Goal: Task Accomplishment & Management: Manage account settings

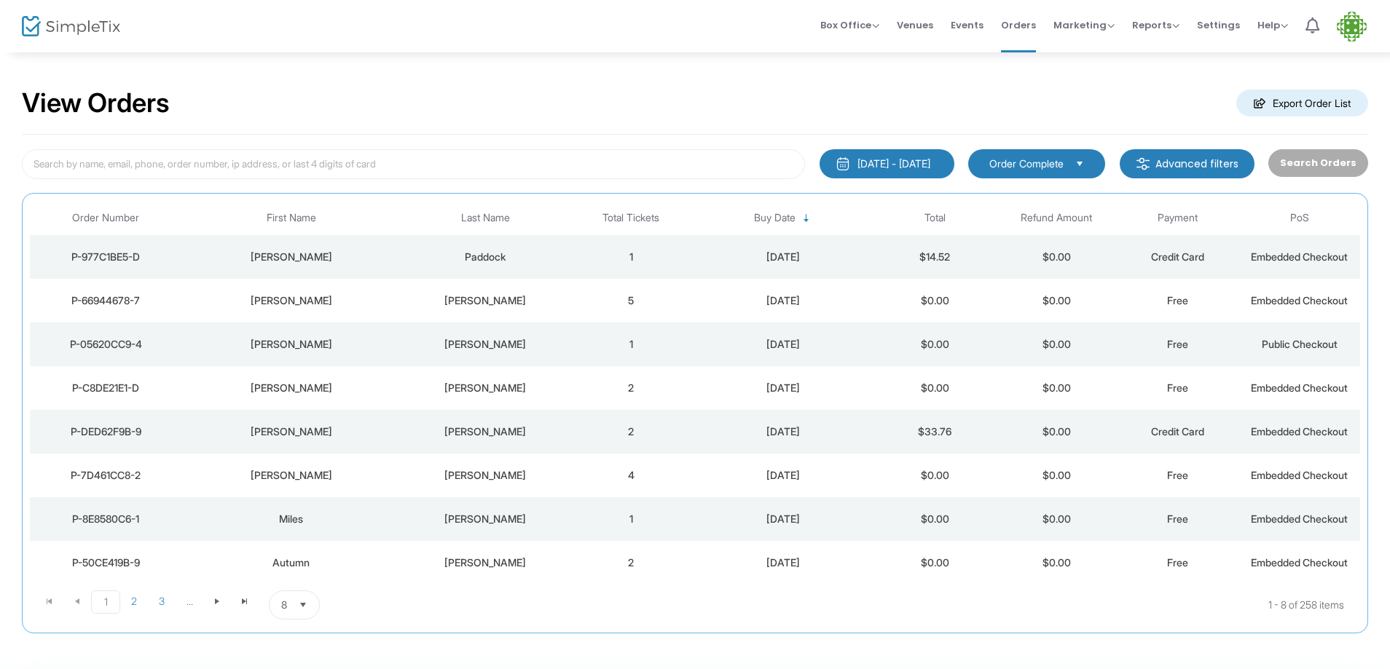
click at [299, 432] on div "[PERSON_NAME]" at bounding box center [290, 432] width 211 height 15
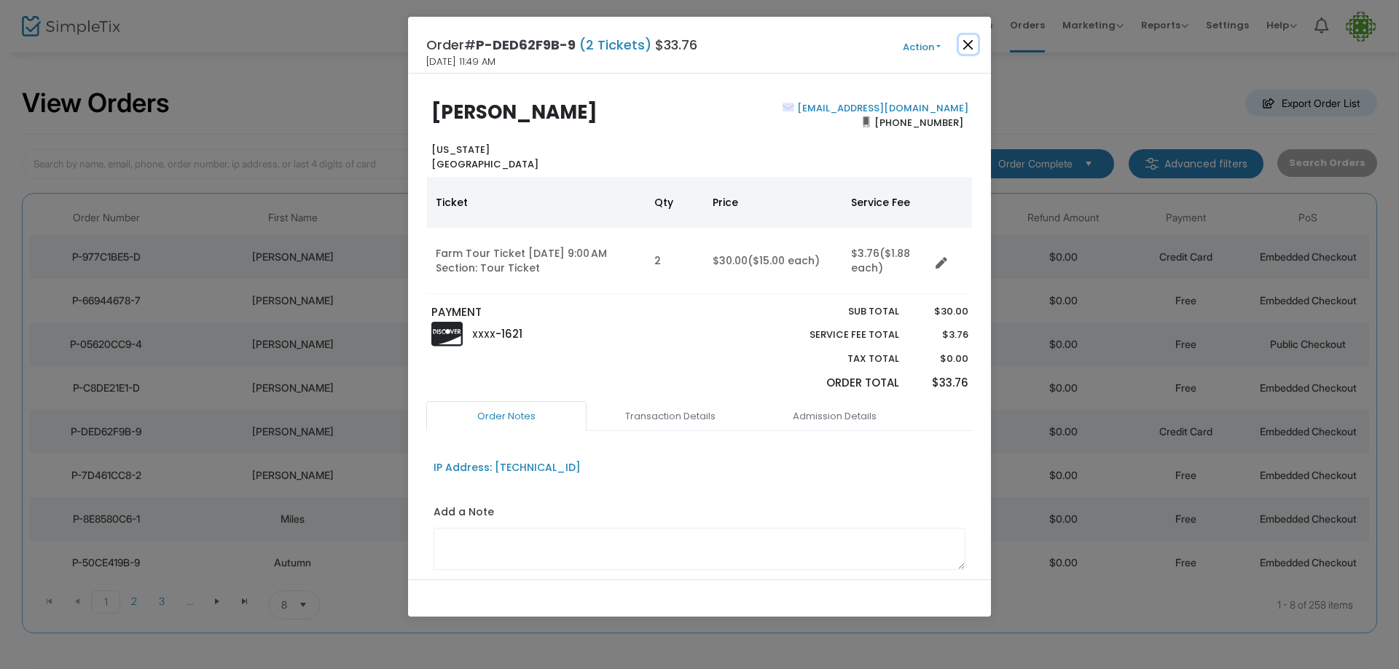
click at [969, 47] on button "Close" at bounding box center [968, 44] width 19 height 19
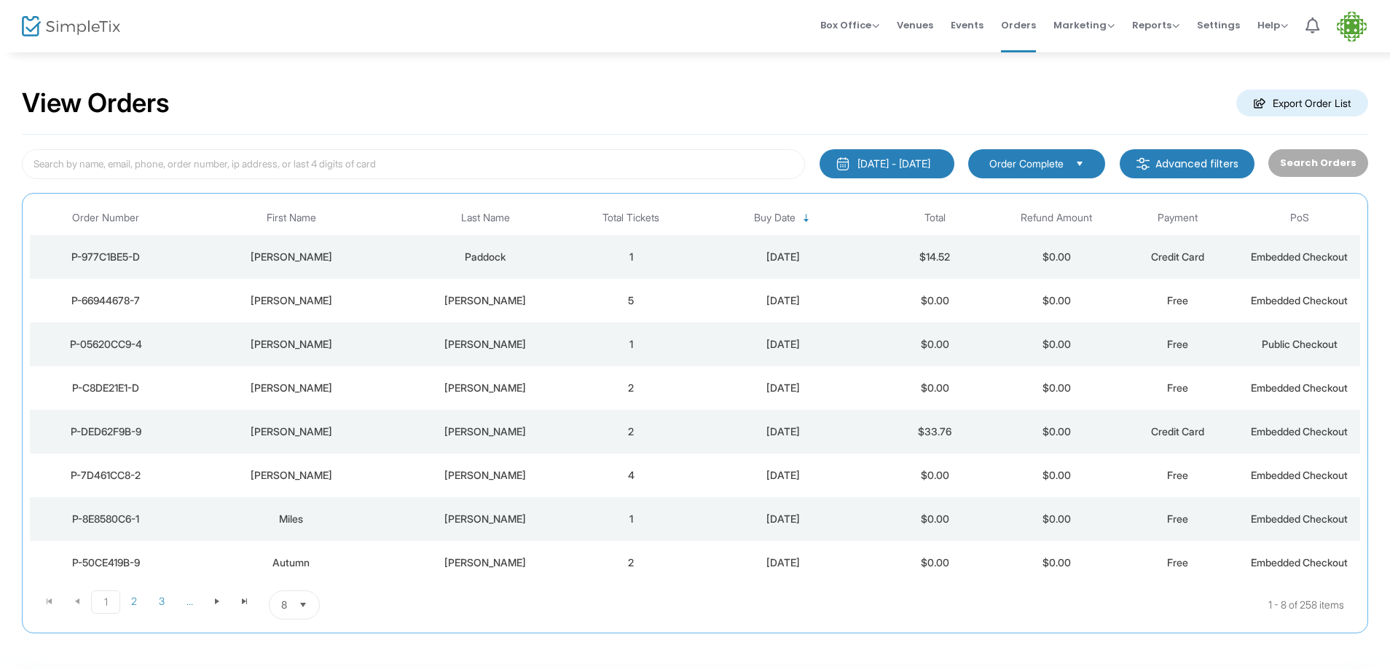
click at [630, 299] on td "5" at bounding box center [631, 301] width 122 height 44
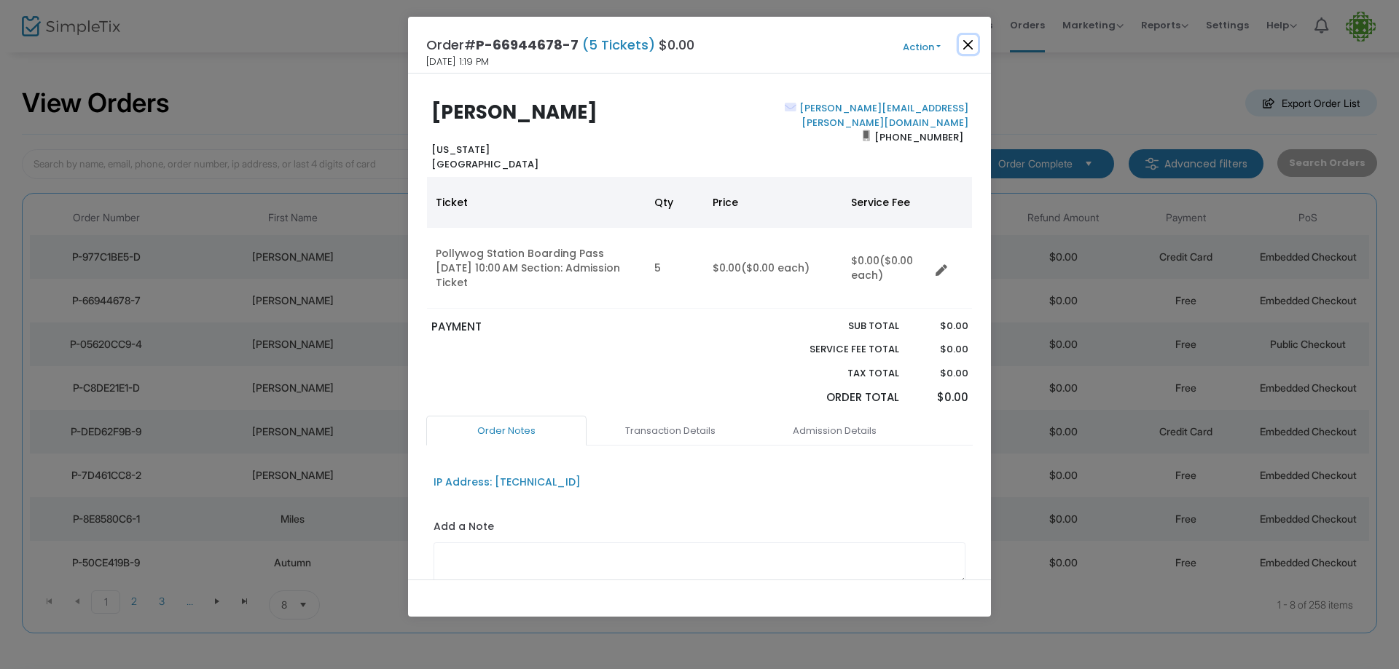
click at [964, 45] on button "Close" at bounding box center [968, 44] width 19 height 19
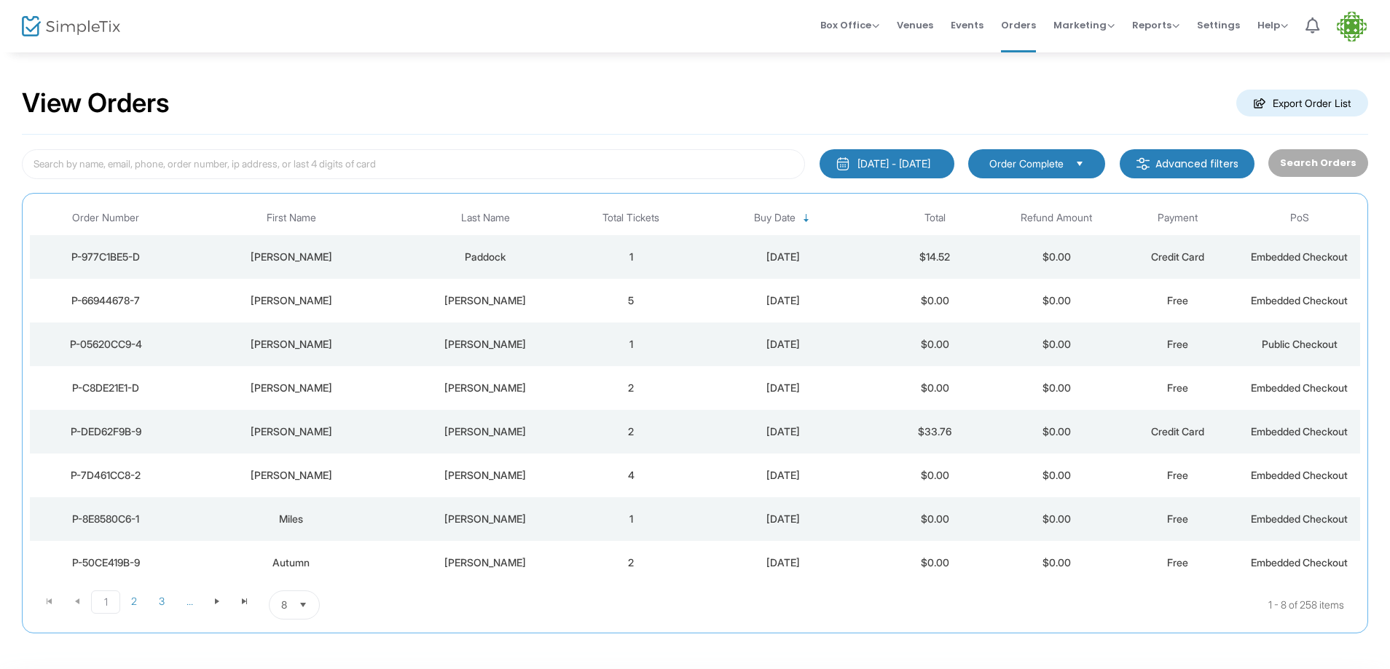
click at [629, 563] on td "2" at bounding box center [631, 563] width 122 height 44
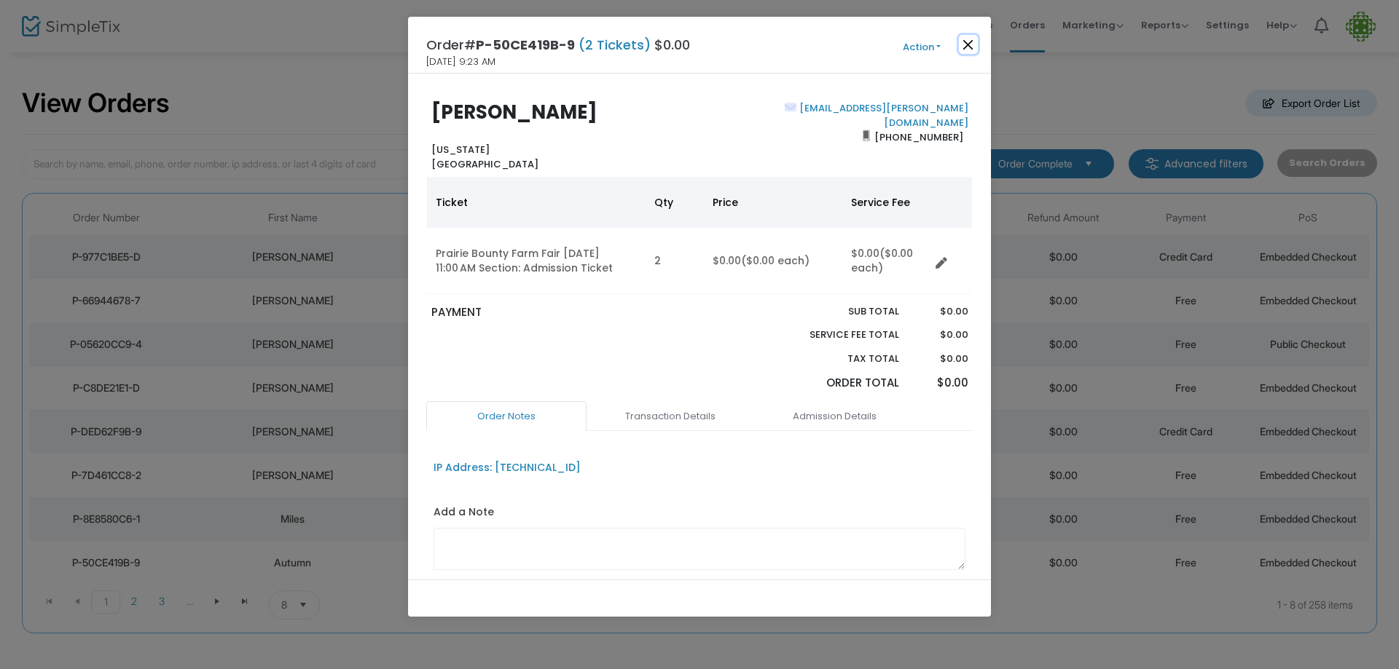
click at [968, 44] on button "Close" at bounding box center [968, 44] width 19 height 19
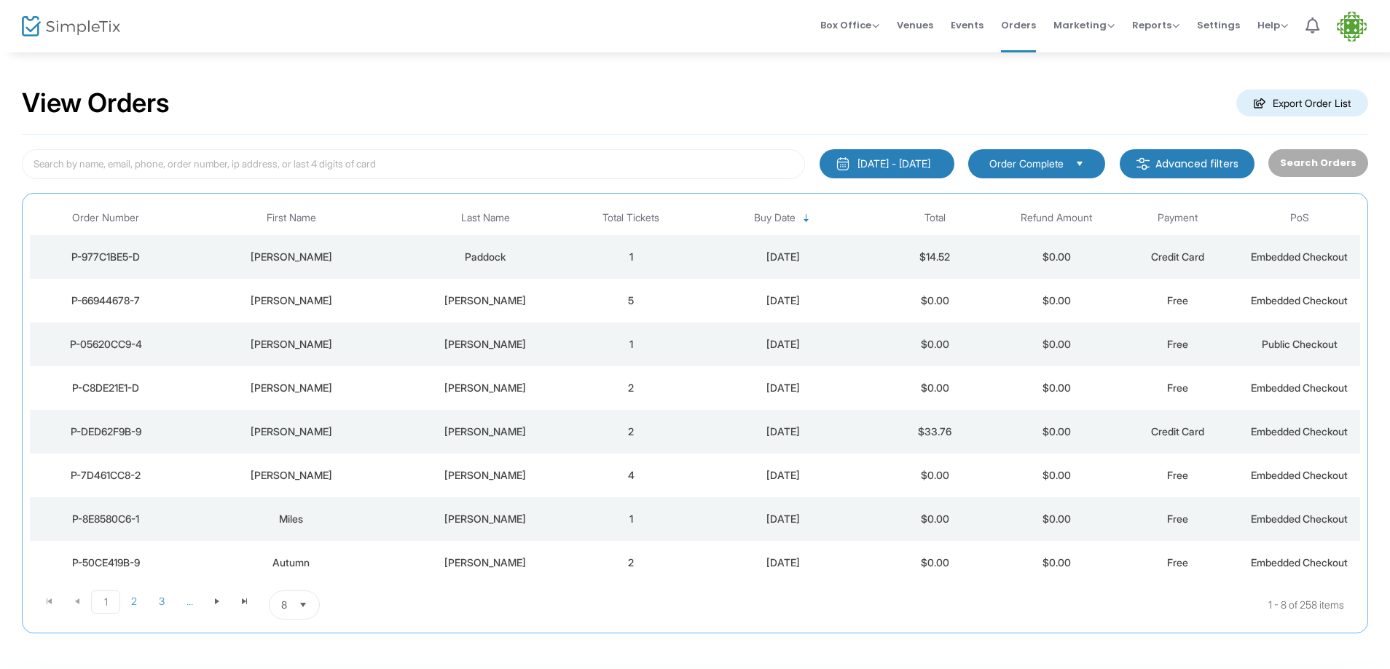
click at [632, 520] on td "1" at bounding box center [631, 519] width 122 height 44
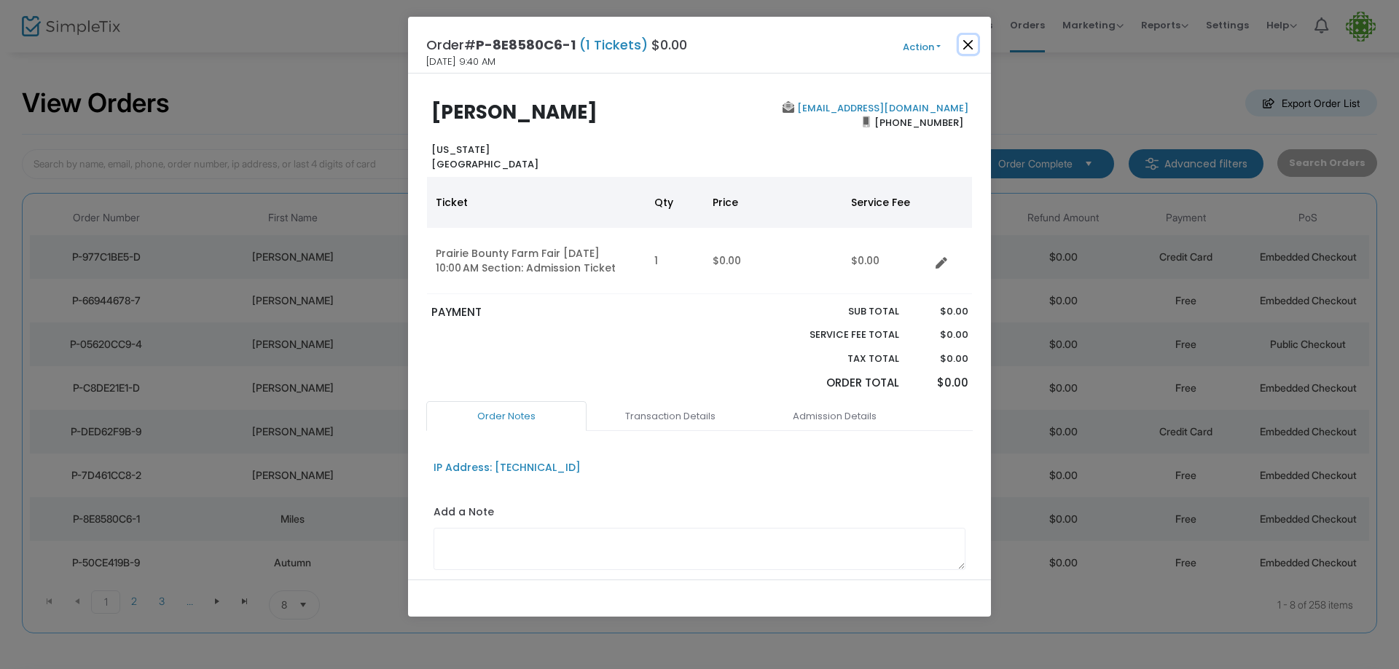
click at [972, 45] on button "Close" at bounding box center [968, 44] width 19 height 19
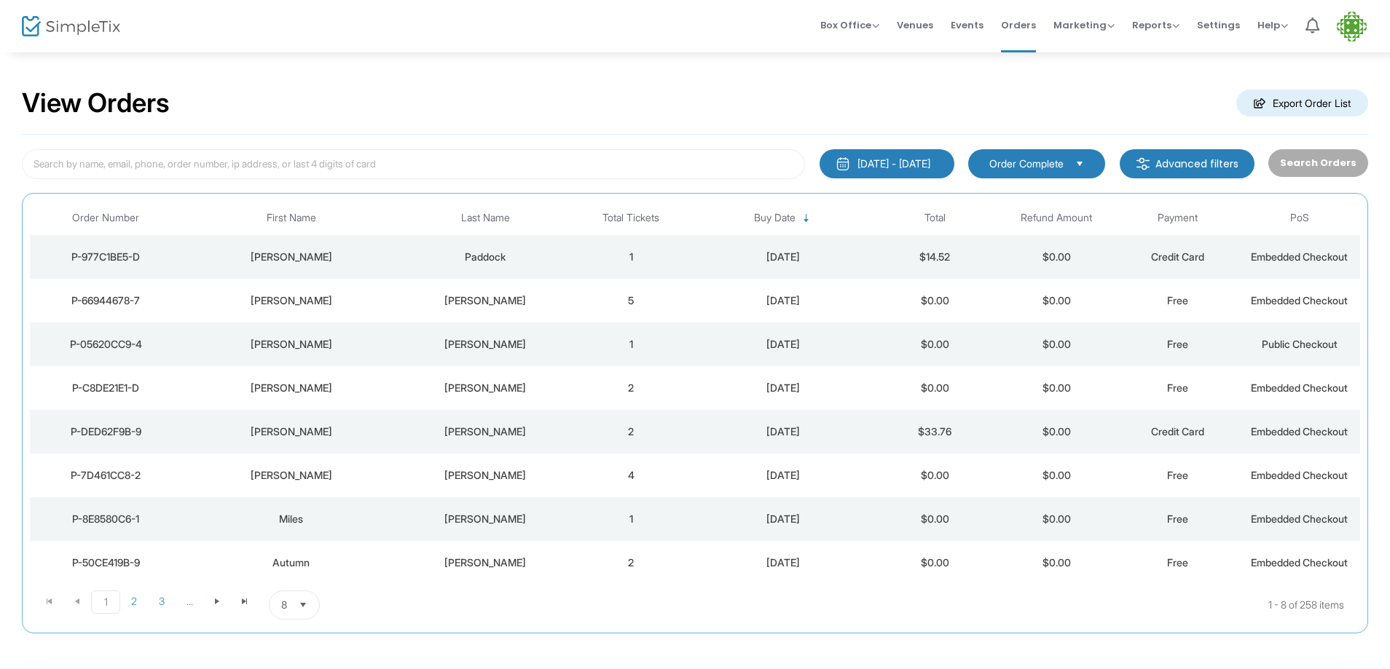
click at [631, 477] on td "4" at bounding box center [631, 476] width 122 height 44
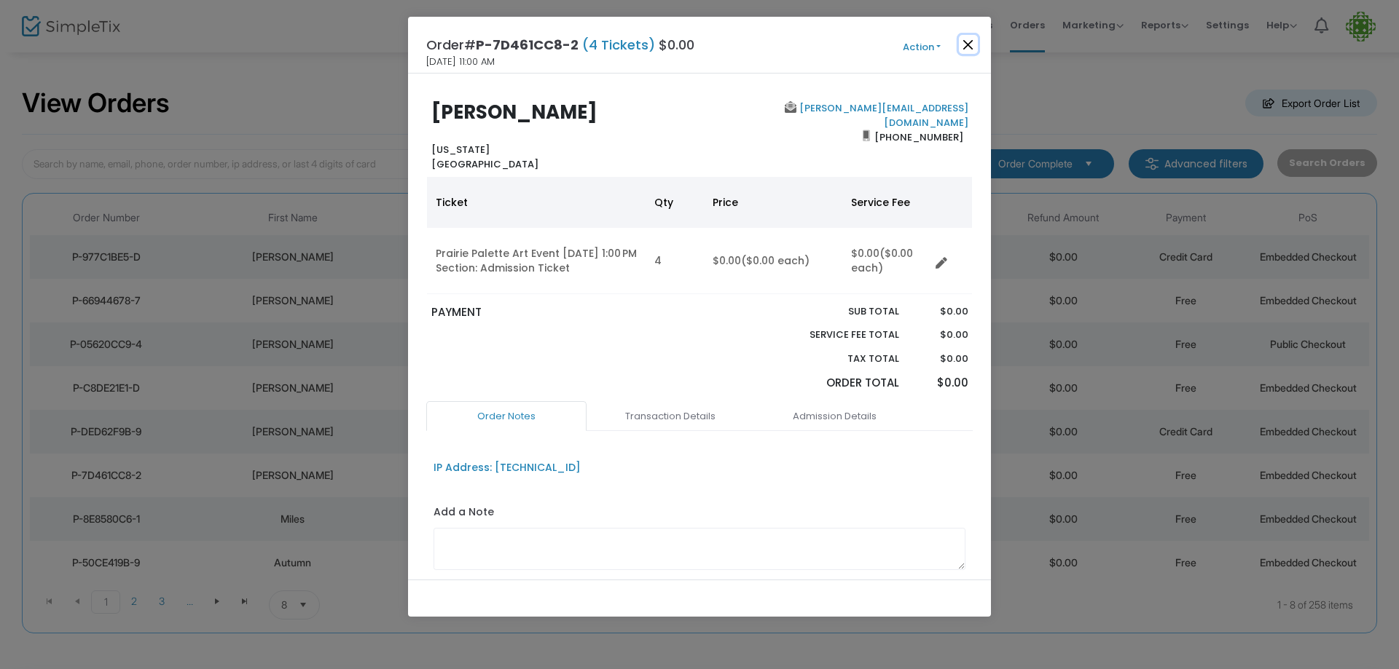
click at [968, 45] on button "Close" at bounding box center [968, 44] width 19 height 19
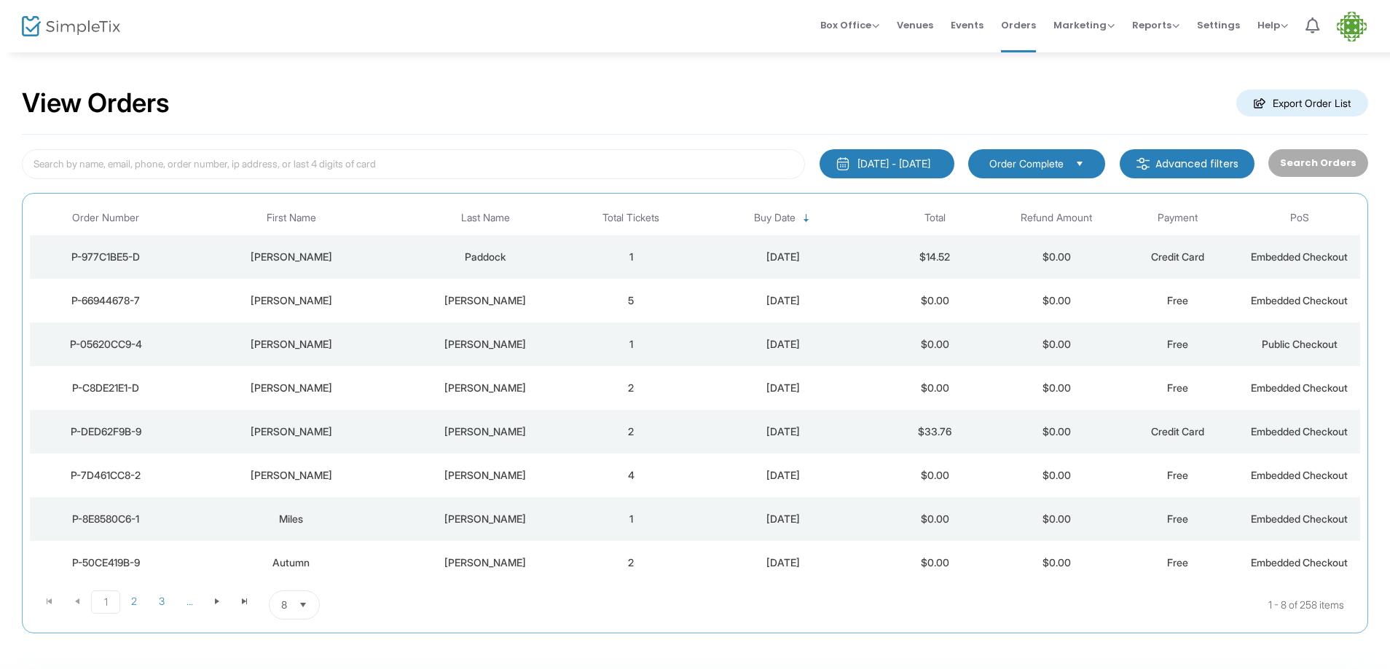
click at [631, 431] on td "2" at bounding box center [631, 432] width 122 height 44
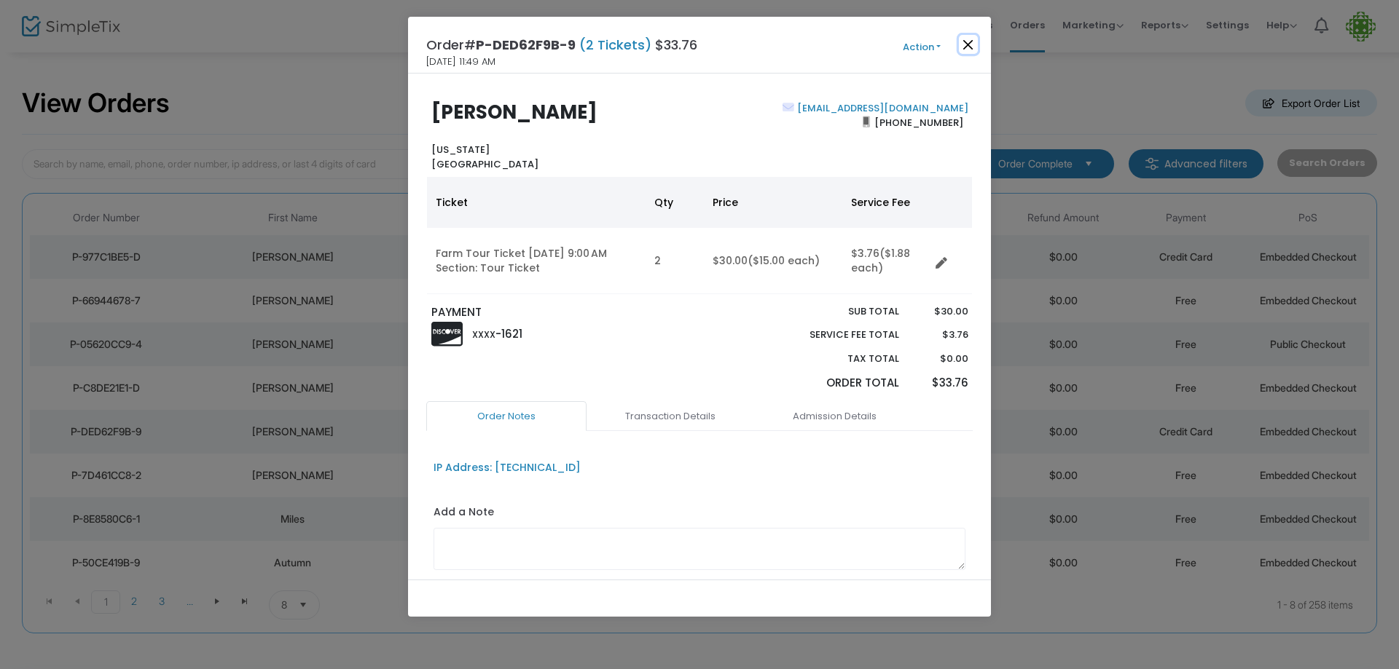
click at [965, 44] on button "Close" at bounding box center [968, 44] width 19 height 19
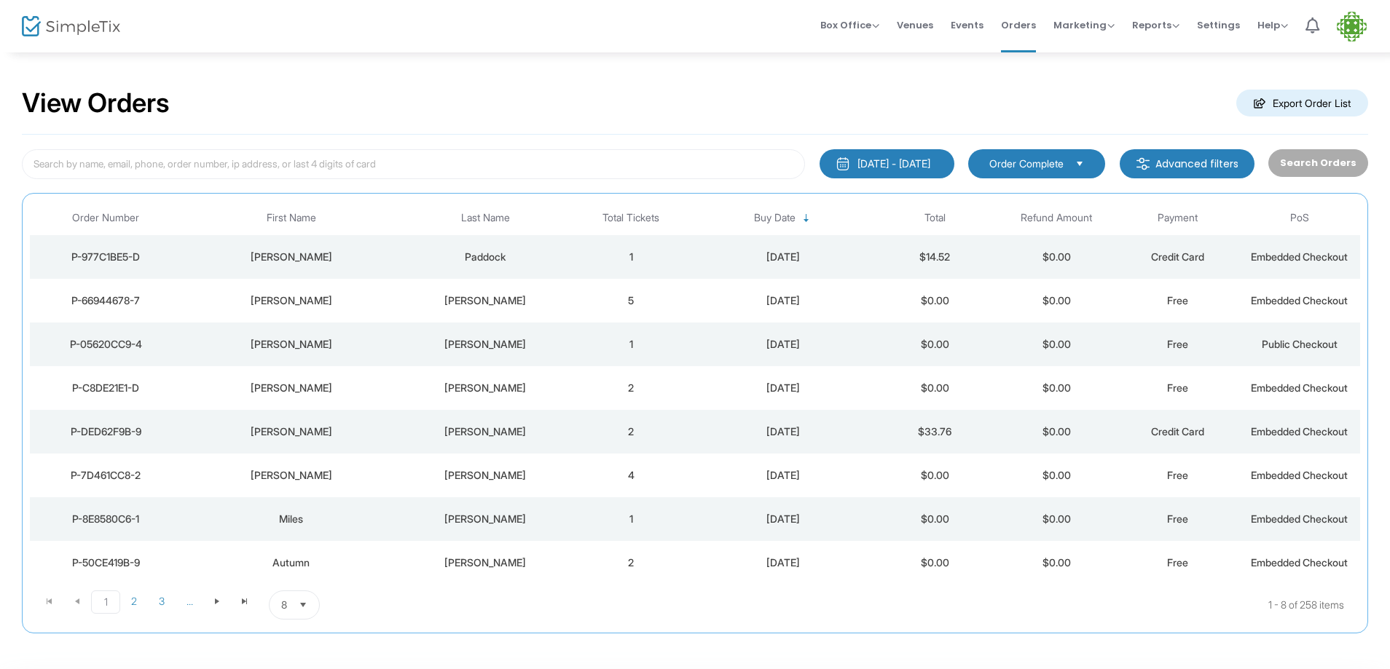
click at [633, 387] on td "2" at bounding box center [631, 388] width 122 height 44
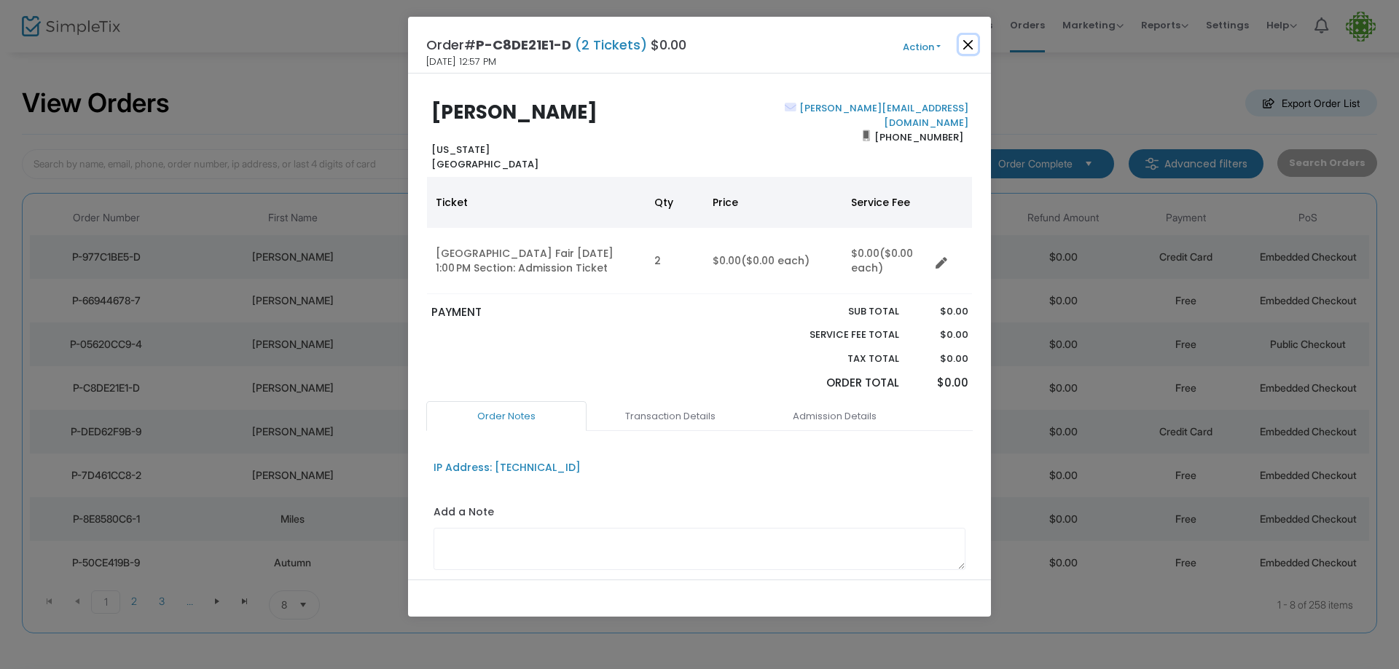
click at [959, 41] on button "Close" at bounding box center [968, 44] width 19 height 19
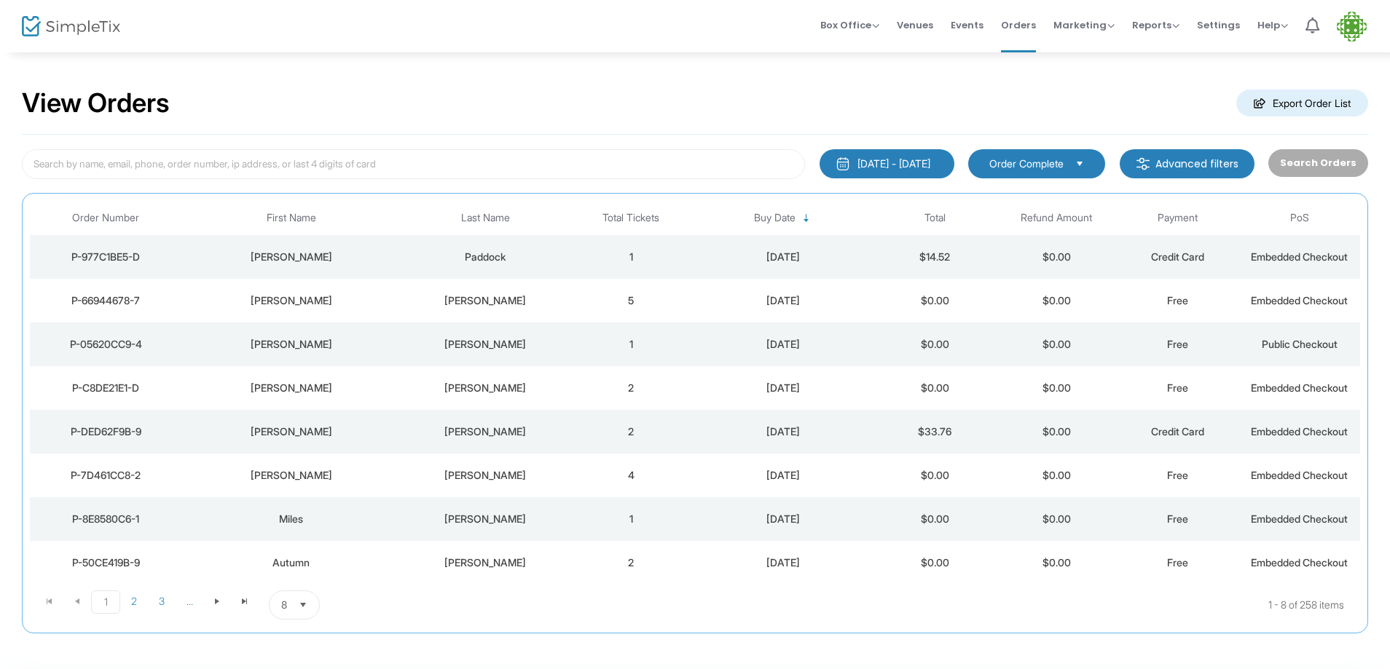
click at [633, 343] on td "1" at bounding box center [631, 345] width 122 height 44
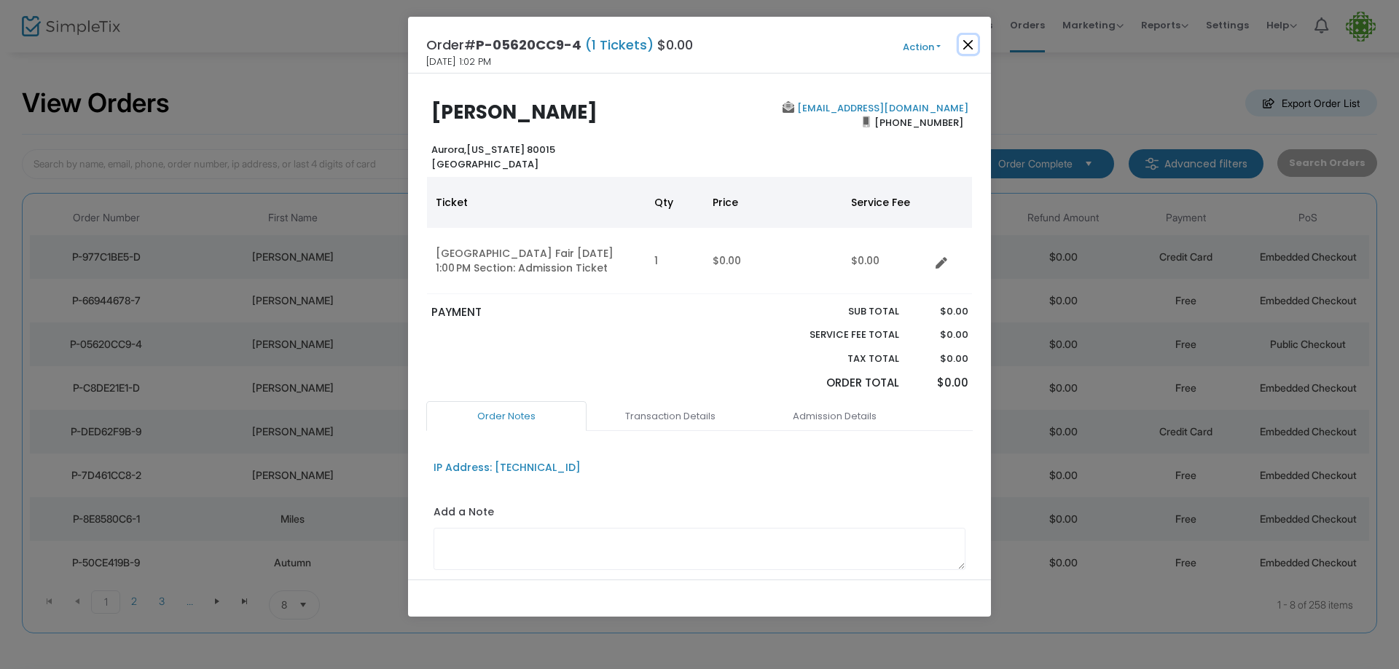
click at [967, 40] on button "Close" at bounding box center [968, 44] width 19 height 19
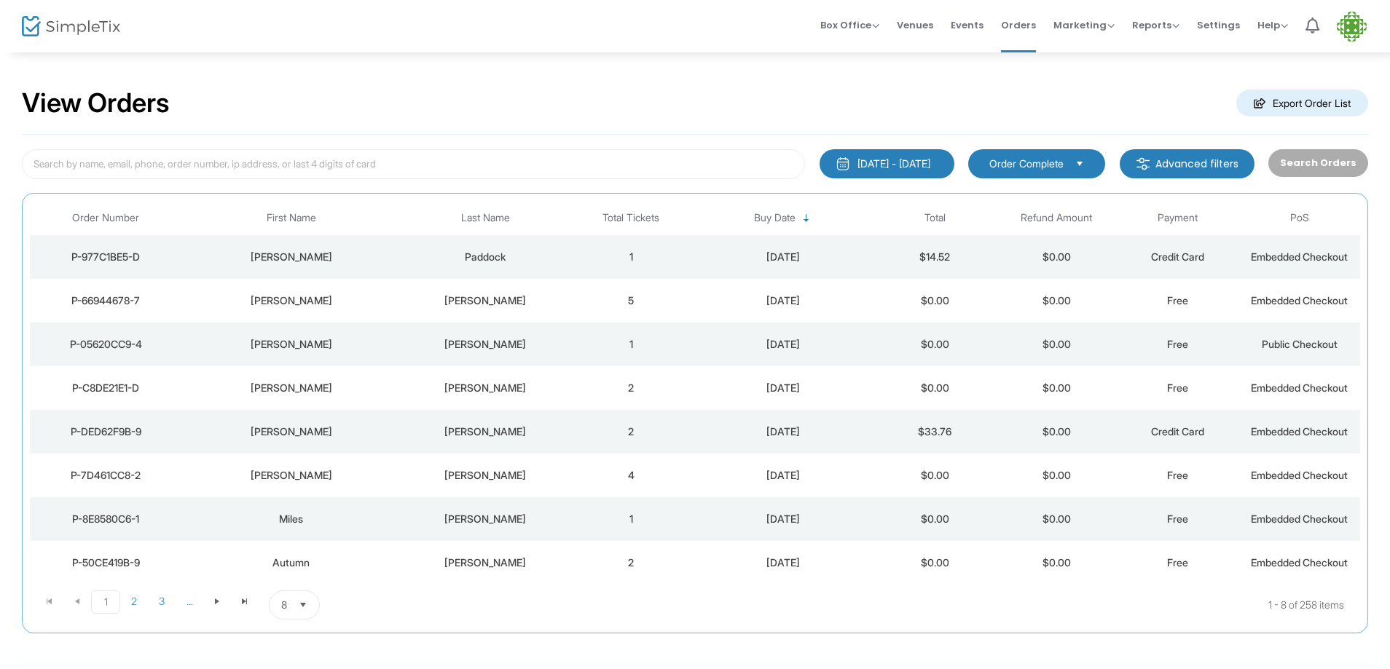
click at [634, 303] on td "5" at bounding box center [631, 301] width 122 height 44
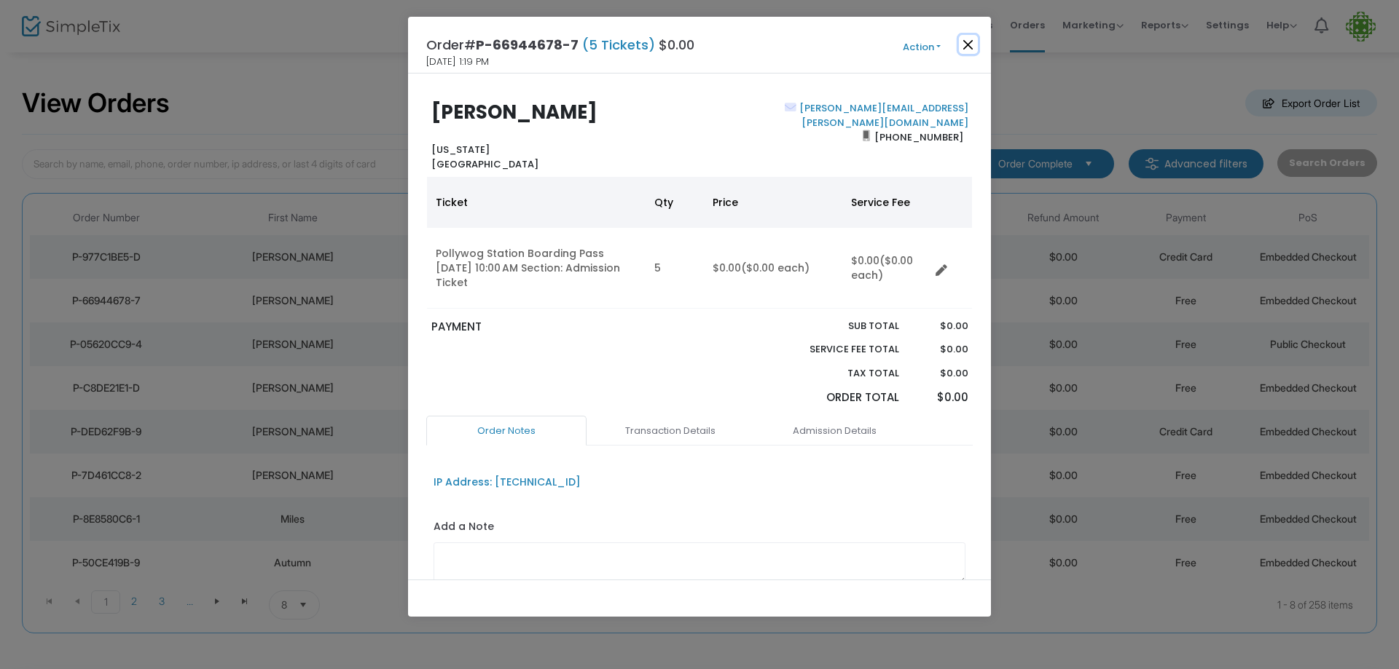
click at [971, 44] on button "Close" at bounding box center [968, 44] width 19 height 19
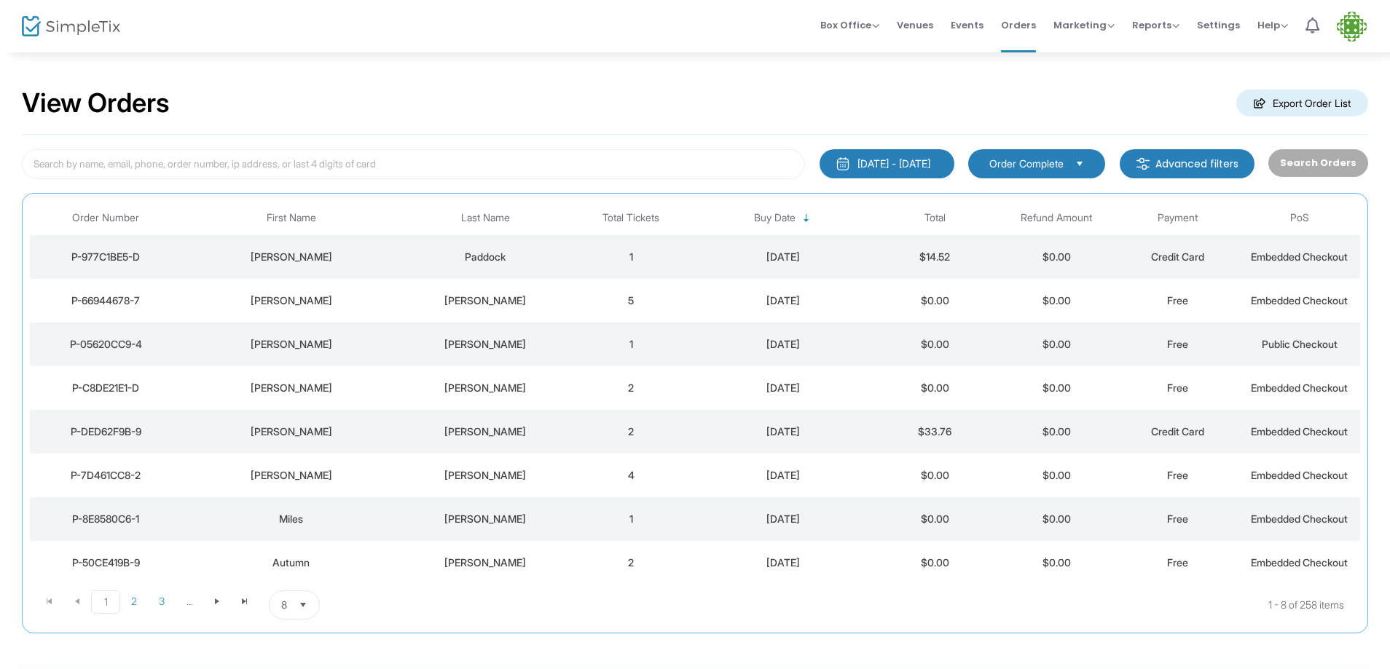
click at [632, 254] on td "1" at bounding box center [631, 257] width 122 height 44
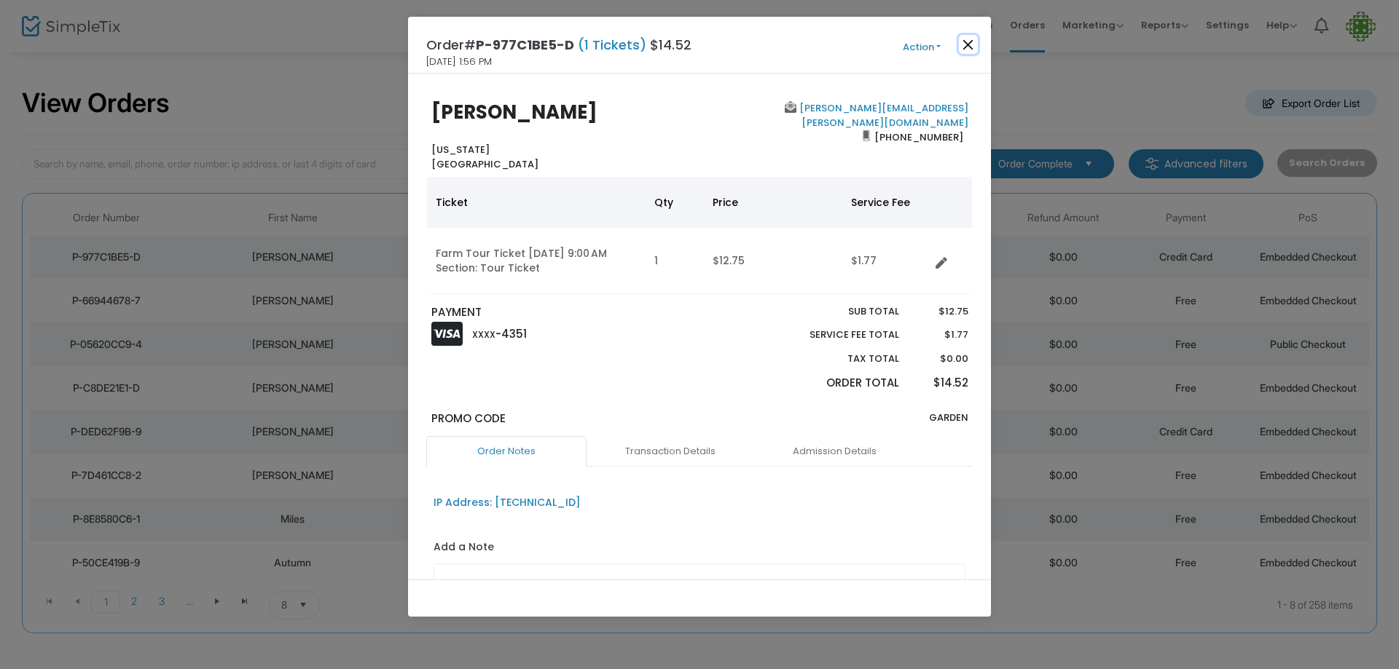
click at [972, 51] on button "Close" at bounding box center [968, 44] width 19 height 19
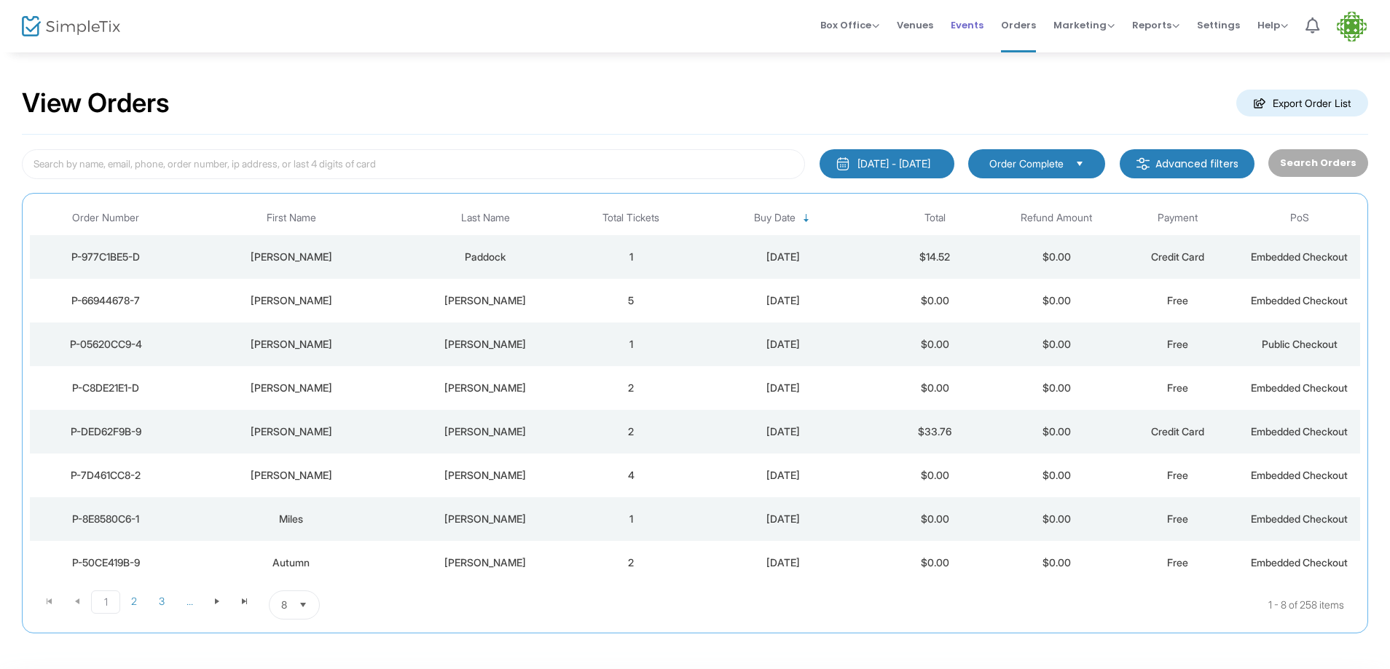
click at [978, 26] on span "Events" at bounding box center [967, 25] width 33 height 37
